Goal: Task Accomplishment & Management: Manage account settings

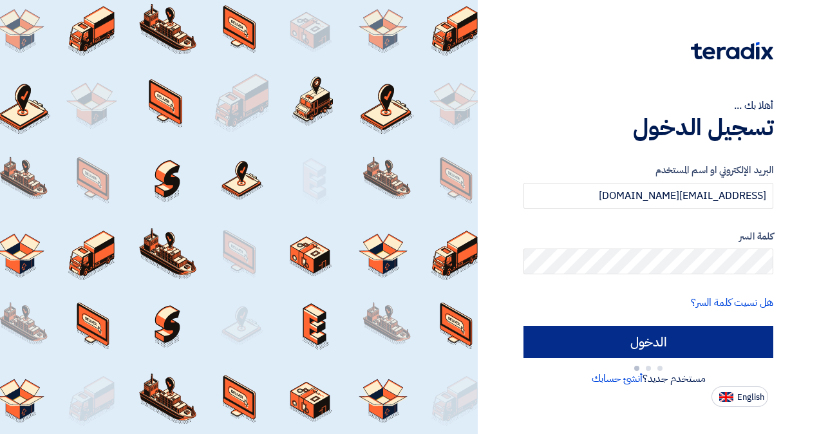
type input "Sign in"
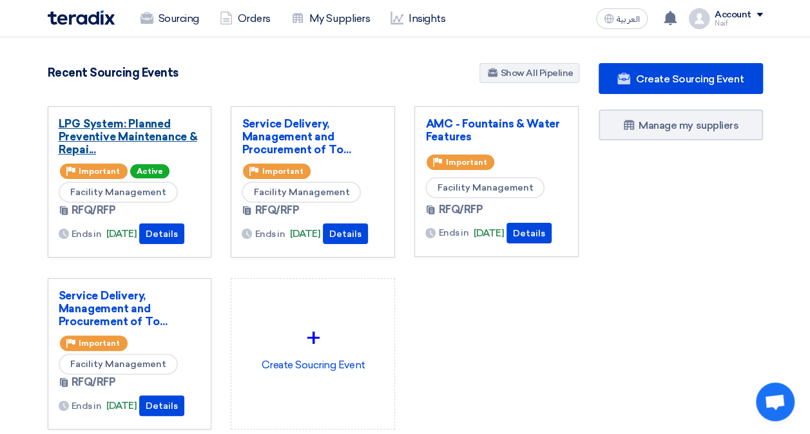
click at [102, 143] on link "LPG System: Planned Preventive Maintenance & Repai..." at bounding box center [130, 136] width 142 height 39
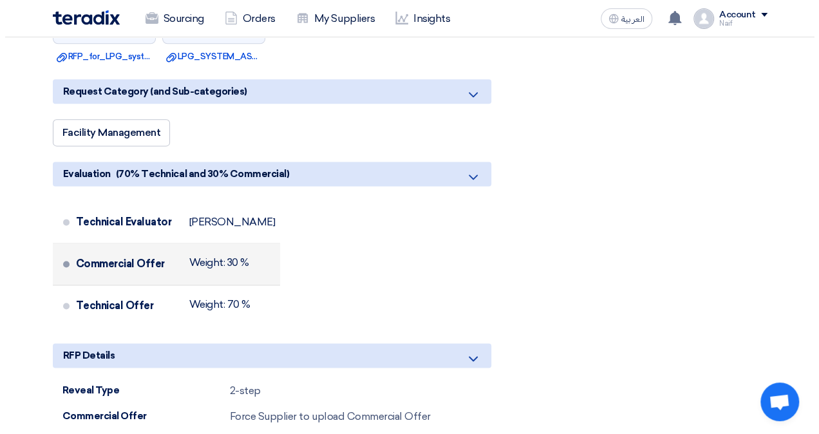
scroll to position [902, 0]
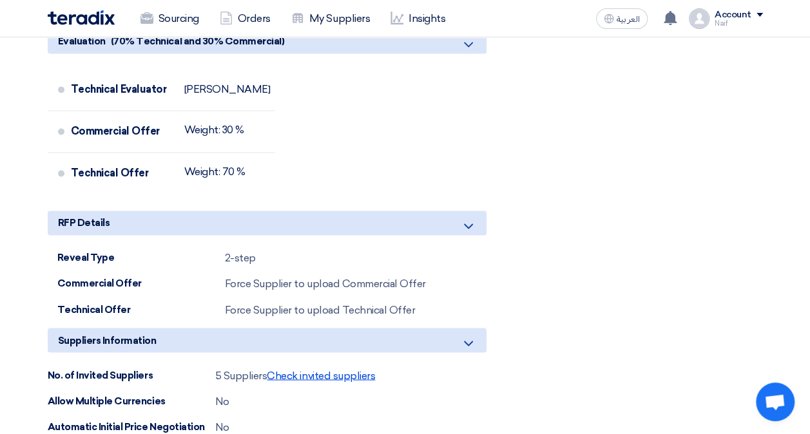
click at [314, 369] on span "Check invited suppliers" at bounding box center [321, 375] width 108 height 12
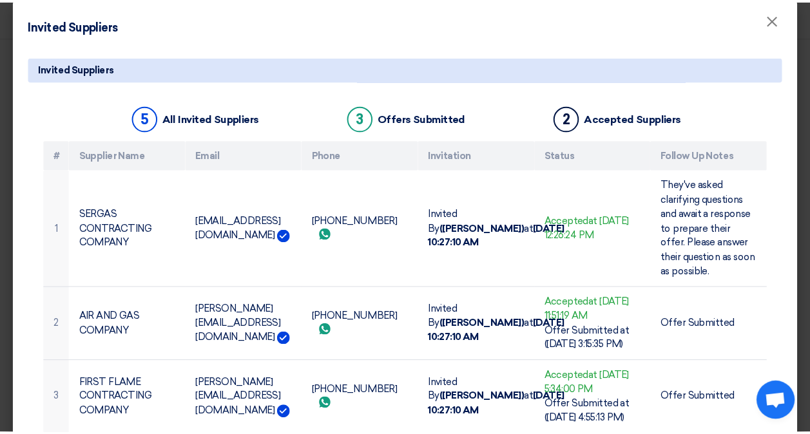
scroll to position [0, 0]
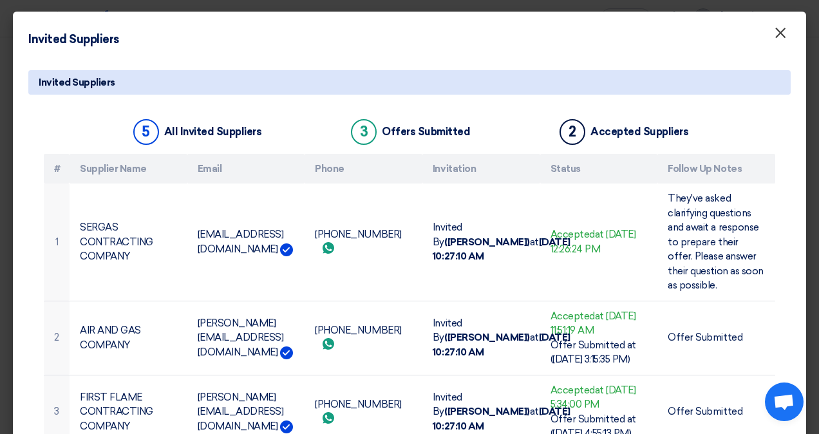
click at [774, 33] on span "×" at bounding box center [780, 36] width 13 height 26
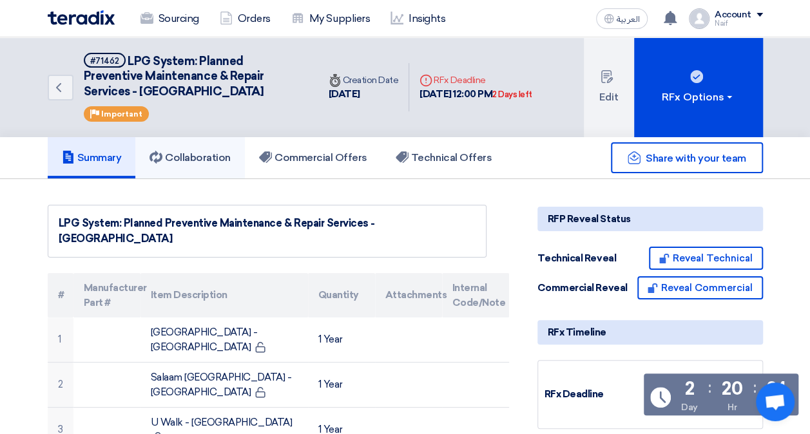
click at [237, 150] on link "Collaboration" at bounding box center [190, 157] width 110 height 41
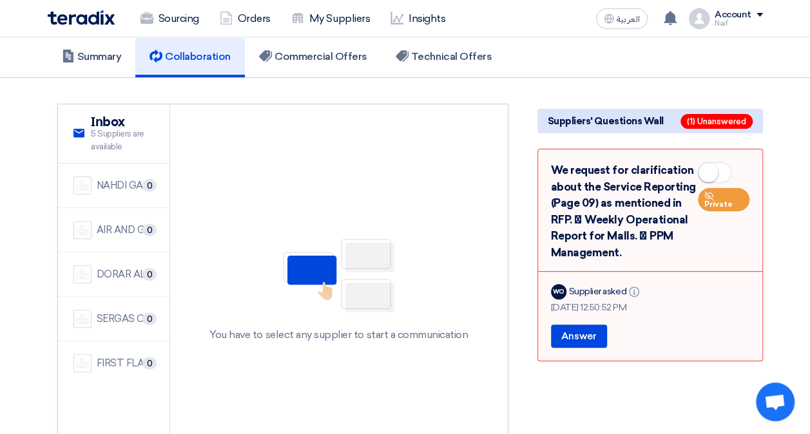
scroll to position [129, 0]
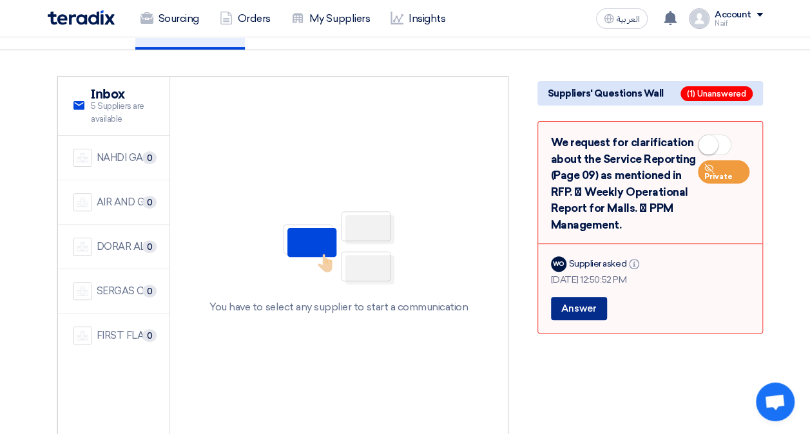
click at [589, 317] on button "Answer" at bounding box center [579, 308] width 56 height 23
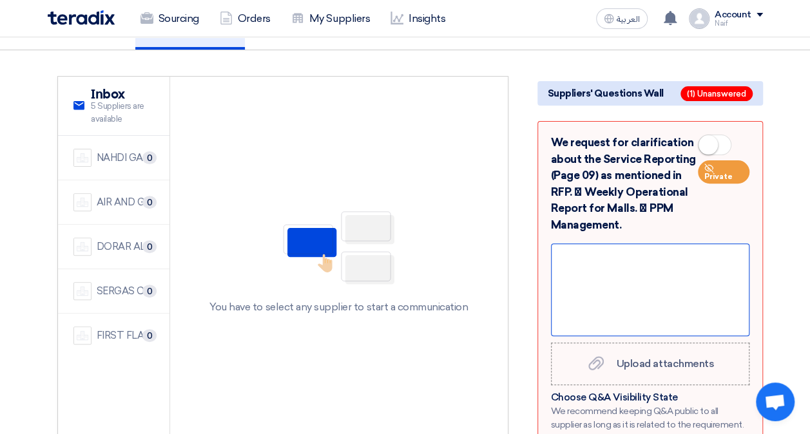
click at [589, 297] on div at bounding box center [650, 289] width 198 height 93
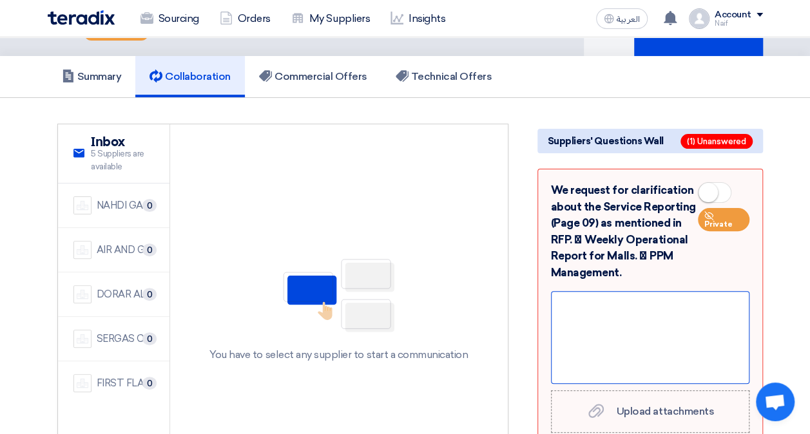
scroll to position [0, 0]
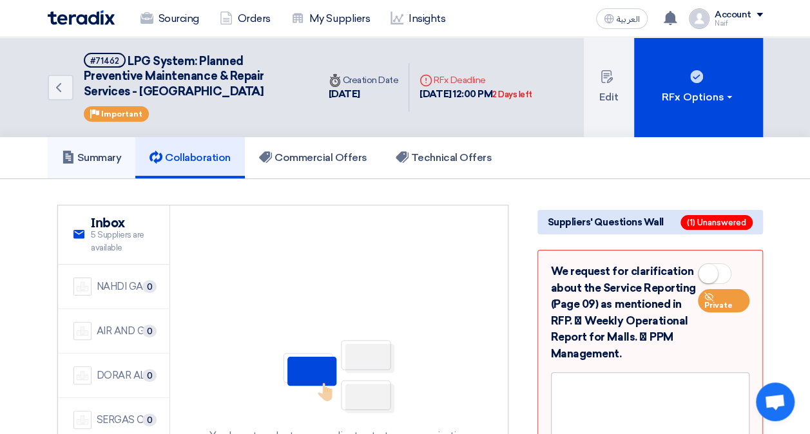
click at [66, 162] on use at bounding box center [67, 157] width 10 height 13
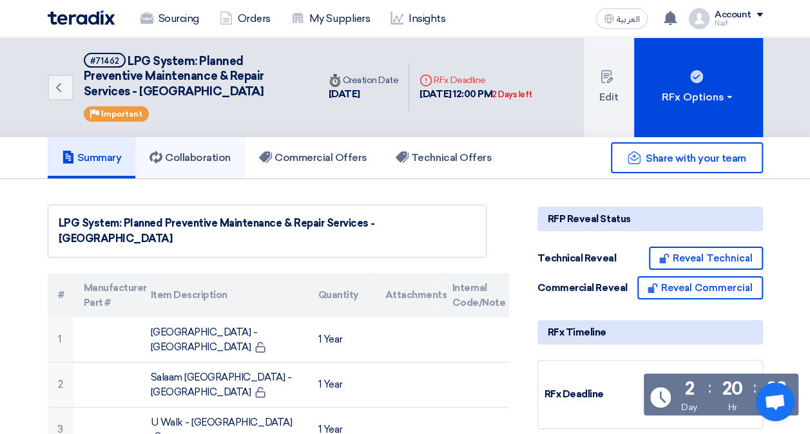
click at [200, 155] on h5 "Collaboration" at bounding box center [189, 157] width 81 height 13
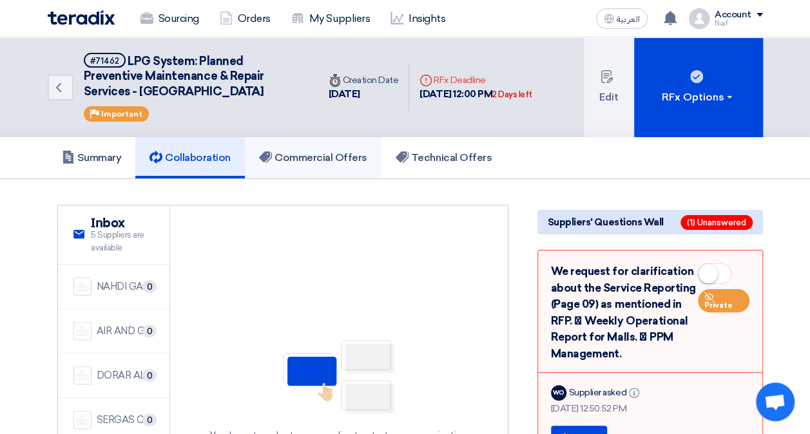
click at [304, 155] on h5 "Commercial Offers" at bounding box center [313, 157] width 108 height 13
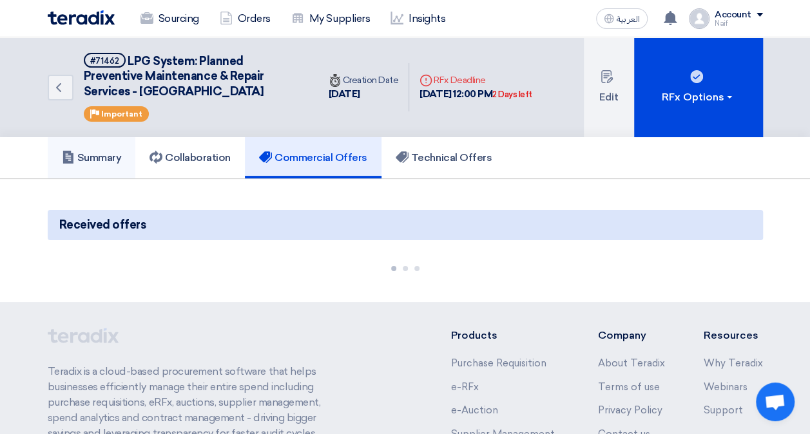
click at [136, 140] on link "Summary" at bounding box center [92, 157] width 88 height 41
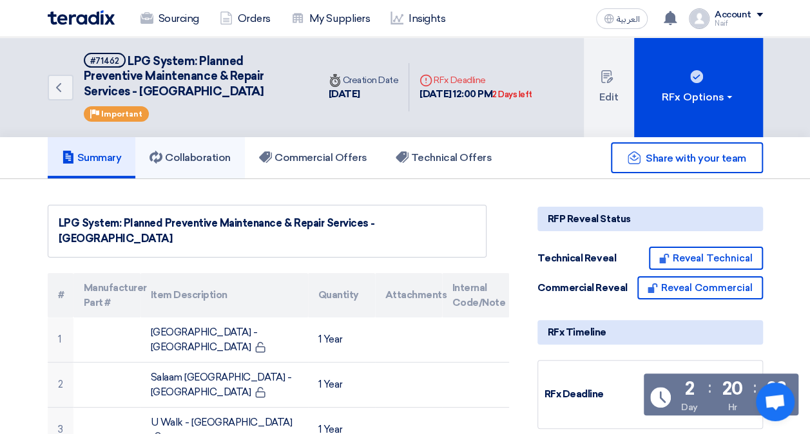
click at [228, 156] on h5 "Collaboration" at bounding box center [189, 157] width 81 height 13
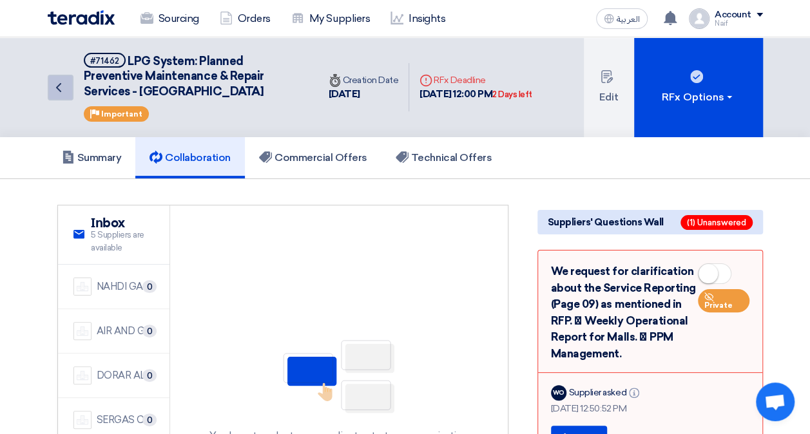
click at [53, 80] on icon "Back" at bounding box center [58, 87] width 15 height 15
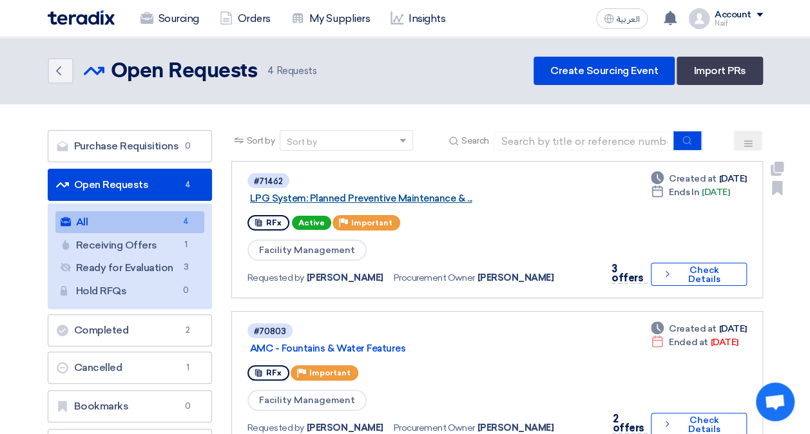
click at [359, 201] on link "LPG System: Planned Preventive Maintenance & ..." at bounding box center [411, 199] width 322 height 12
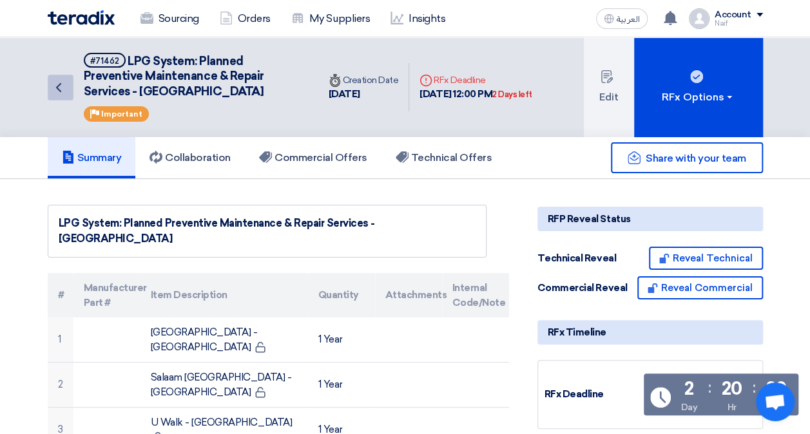
click at [57, 90] on icon "Back" at bounding box center [58, 87] width 15 height 15
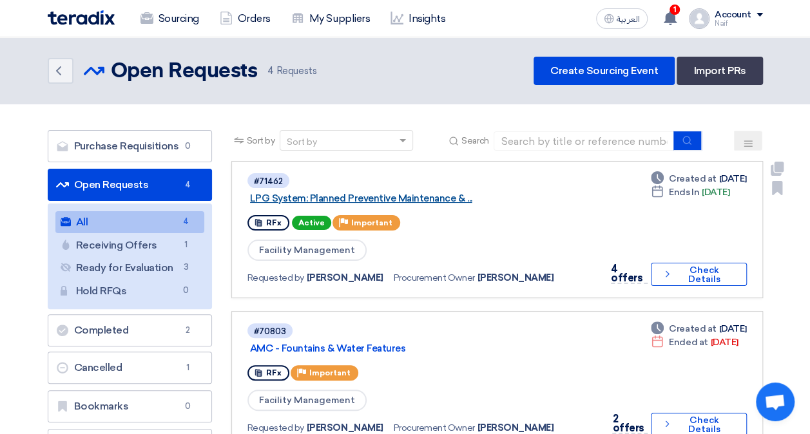
click at [368, 194] on link "LPG System: Planned Preventive Maintenance & ..." at bounding box center [411, 199] width 322 height 12
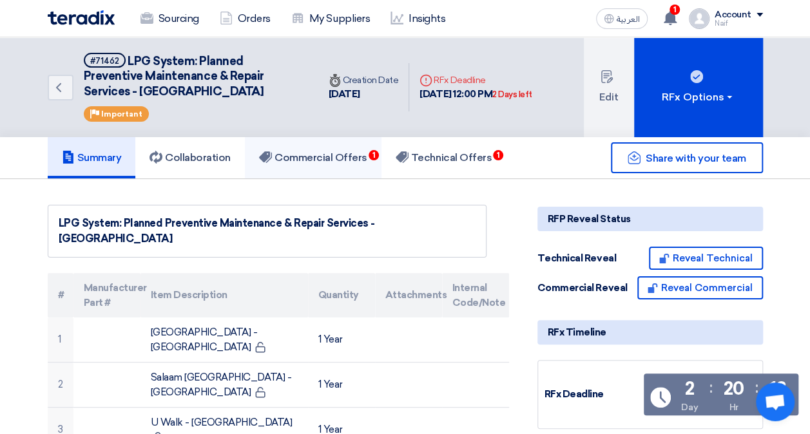
click at [358, 155] on h5 "Commercial Offers 1" at bounding box center [313, 157] width 108 height 13
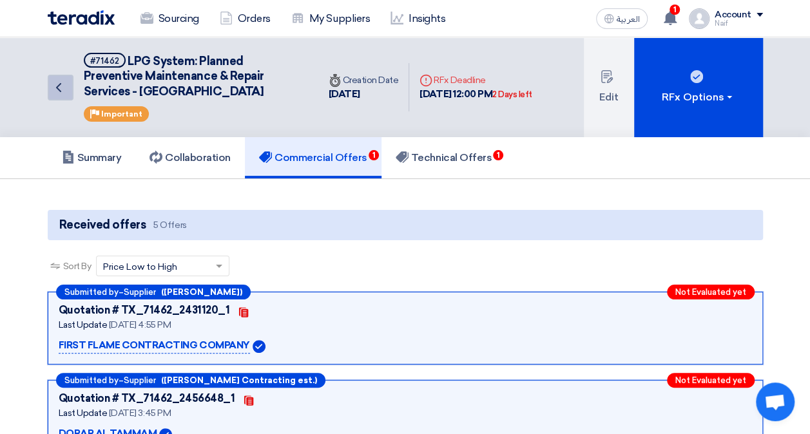
click at [62, 85] on icon "Back" at bounding box center [58, 87] width 15 height 15
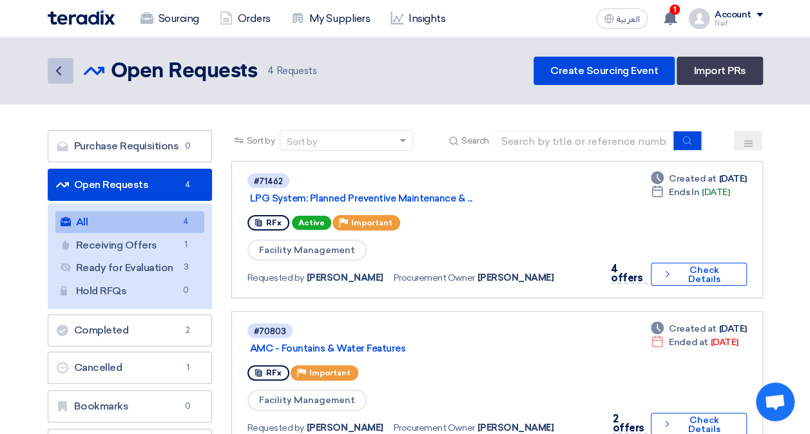
click at [51, 76] on icon "Back" at bounding box center [58, 70] width 15 height 15
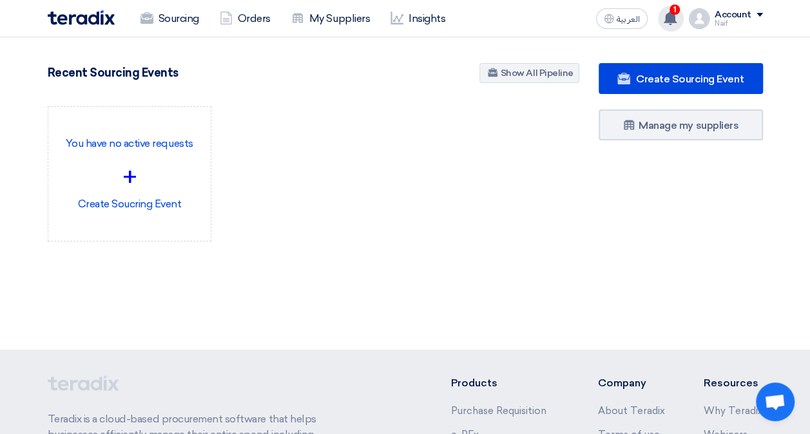
click at [676, 15] on icon at bounding box center [670, 18] width 14 height 14
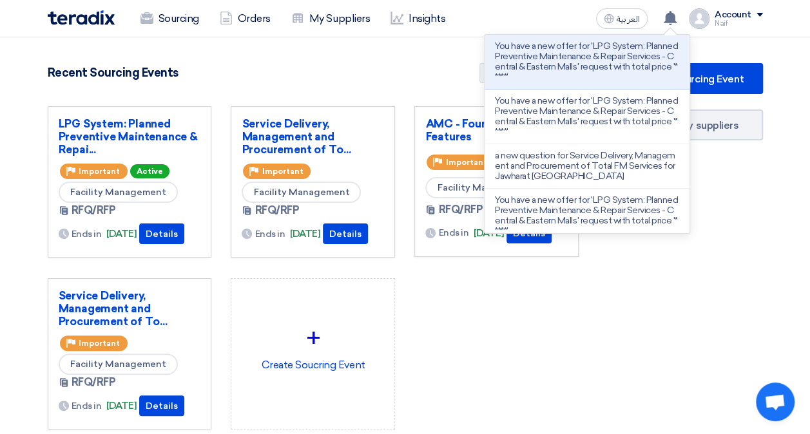
click at [341, 82] on div "Recent Sourcing Events Show All Pipeline" at bounding box center [313, 74] width 531 height 23
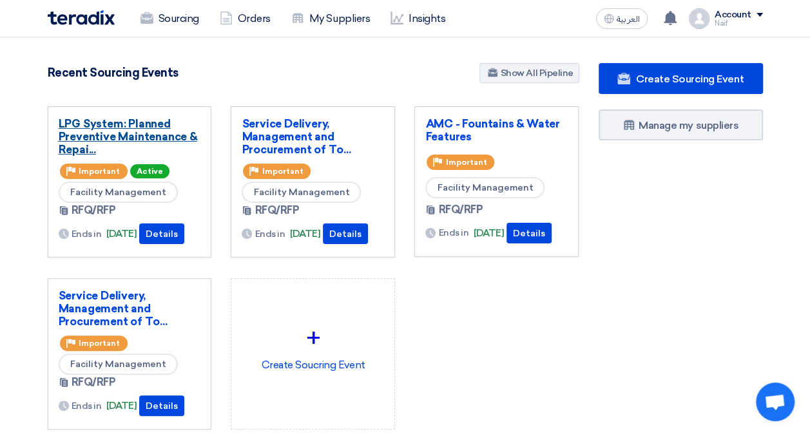
click at [138, 140] on link "LPG System: Planned Preventive Maintenance & Repai..." at bounding box center [130, 136] width 142 height 39
